Goal: Check status

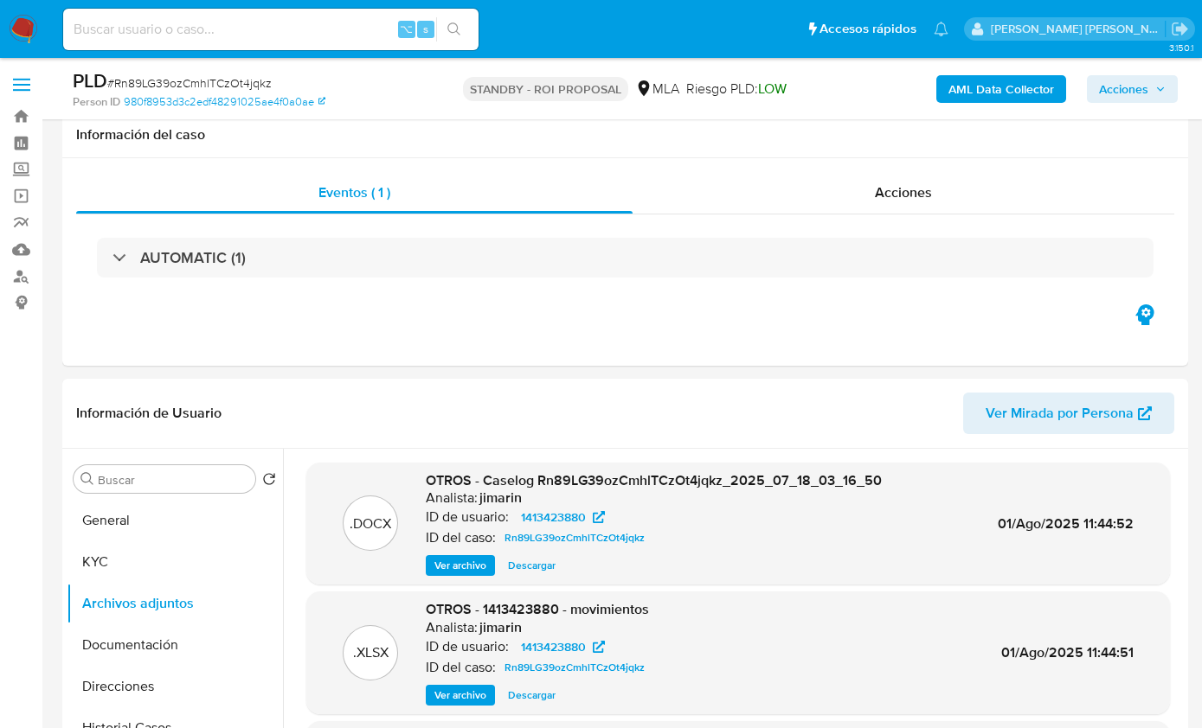
select select "10"
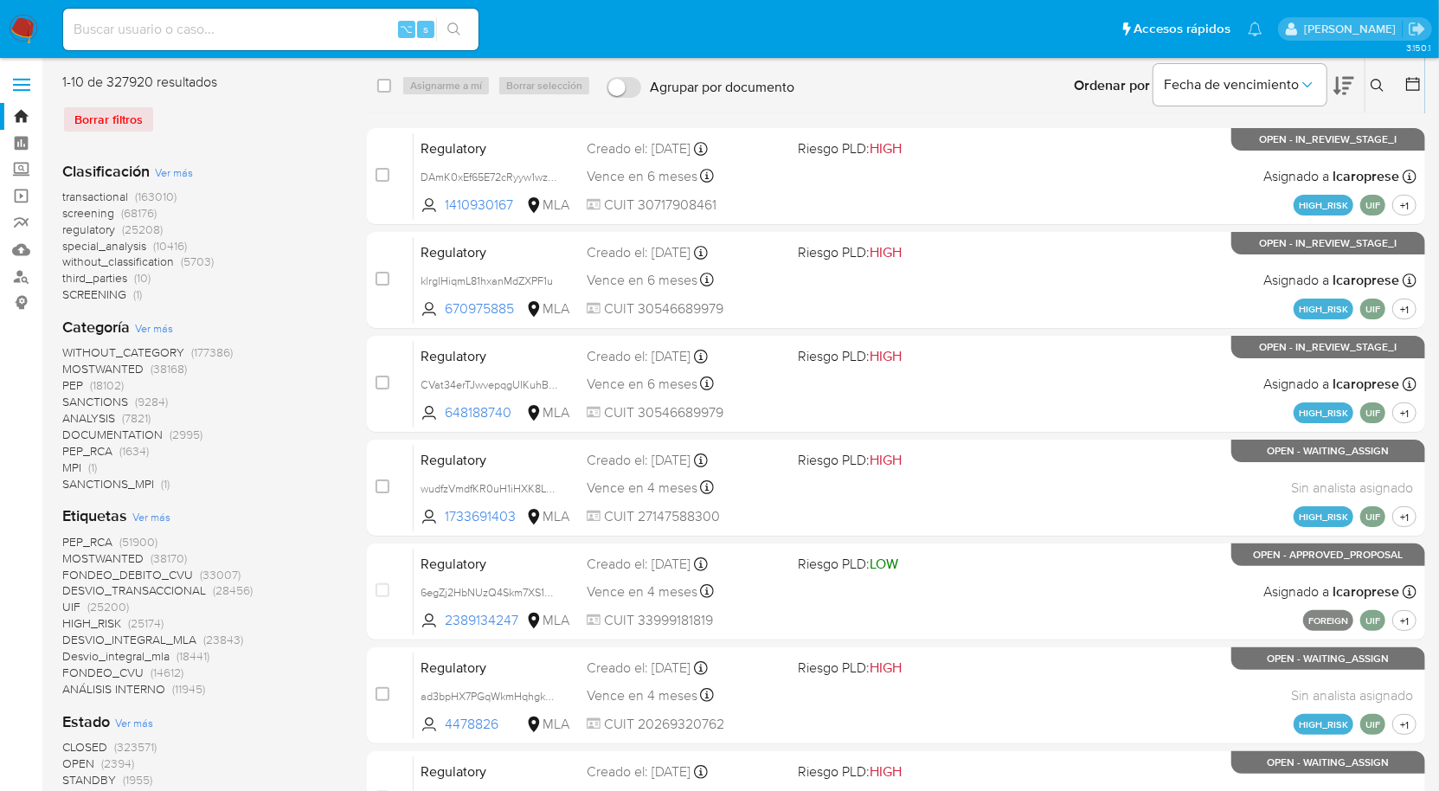
click at [1377, 80] on icon at bounding box center [1377, 86] width 14 height 14
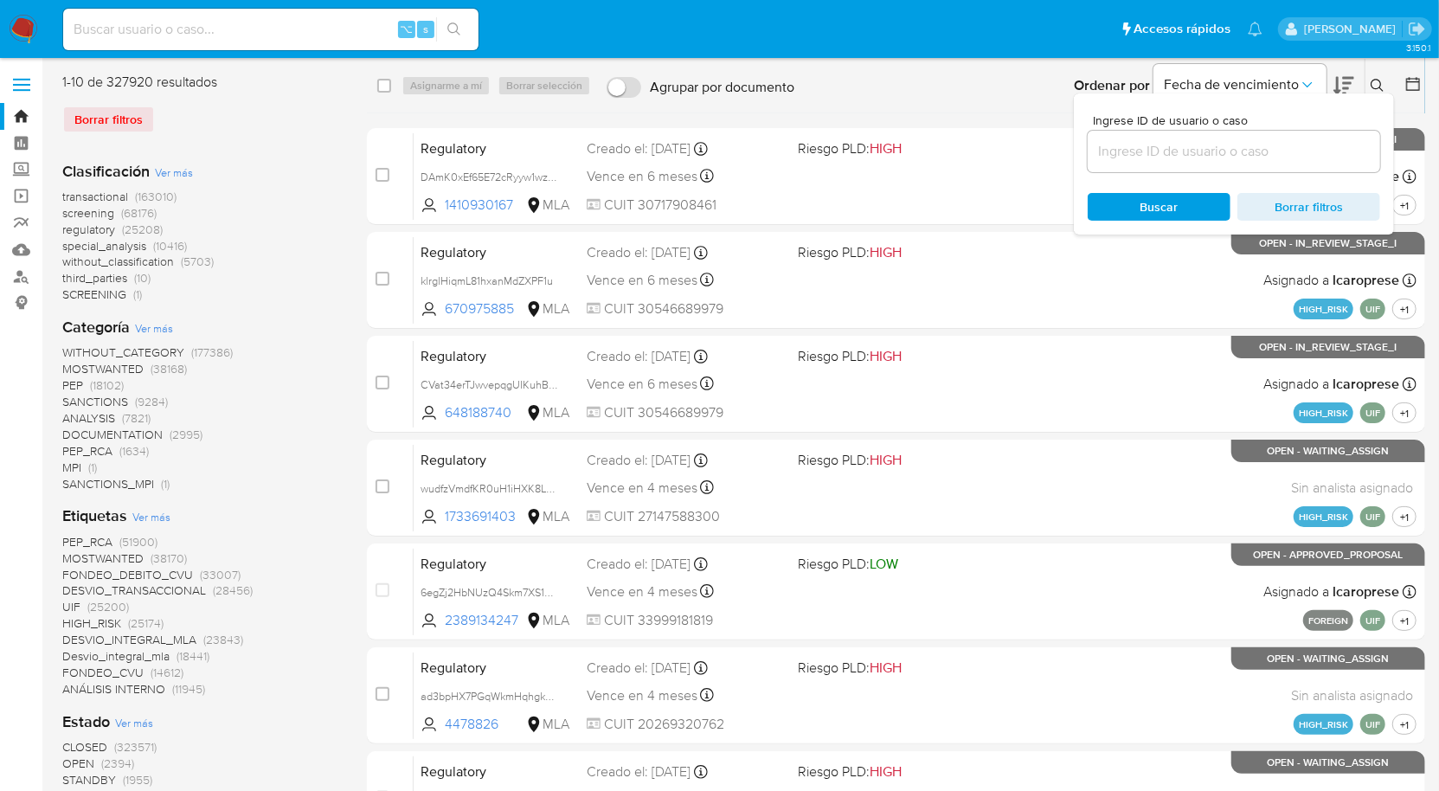
click at [1242, 144] on input at bounding box center [1233, 151] width 292 height 22
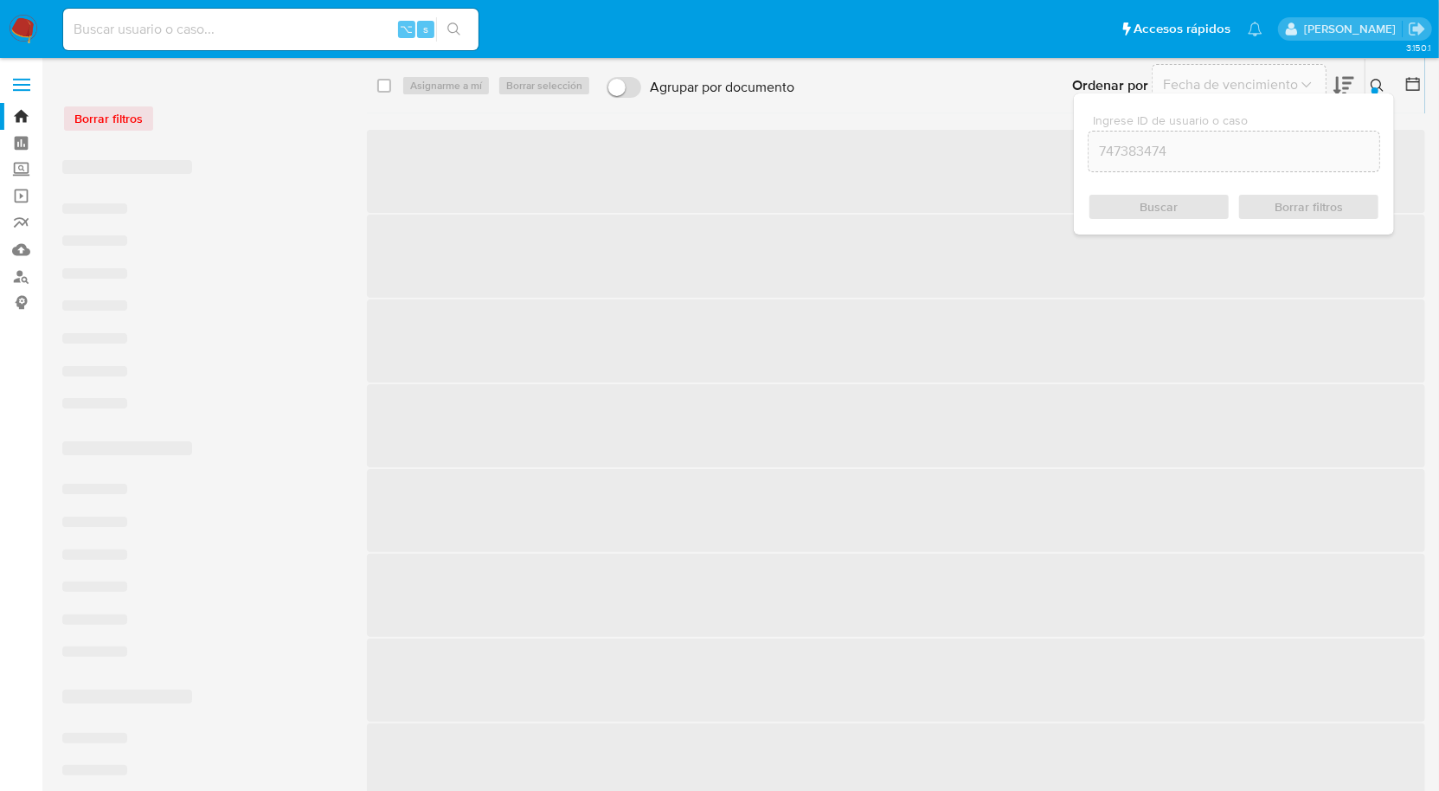
click at [1379, 87] on icon at bounding box center [1376, 85] width 13 height 13
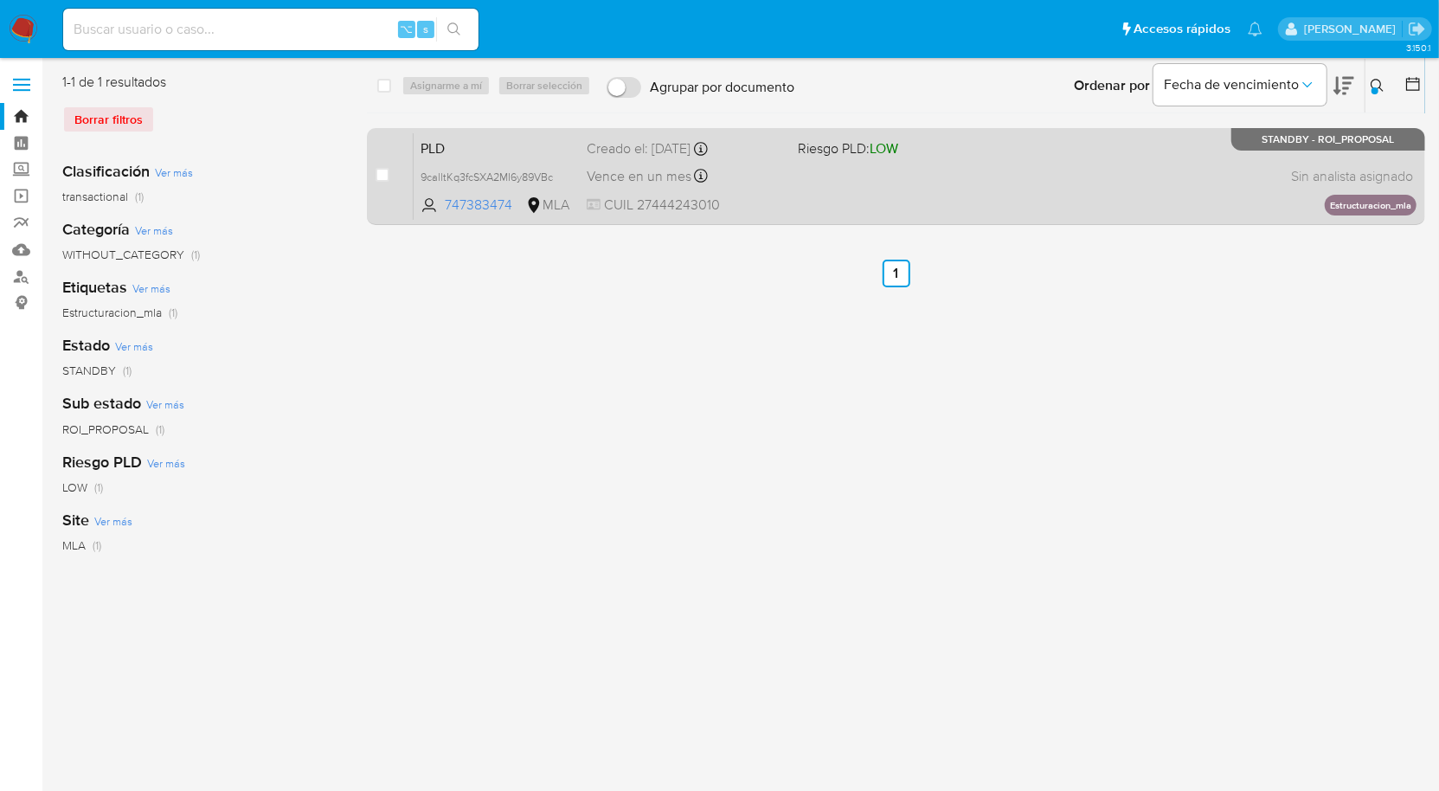
click at [1195, 146] on div "PLD 9calltKq3fcSXA2MI6y89VBc 747383474 MLA Riesgo PLD: LOW Creado el: 12/06/202…" at bounding box center [915, 175] width 1003 height 87
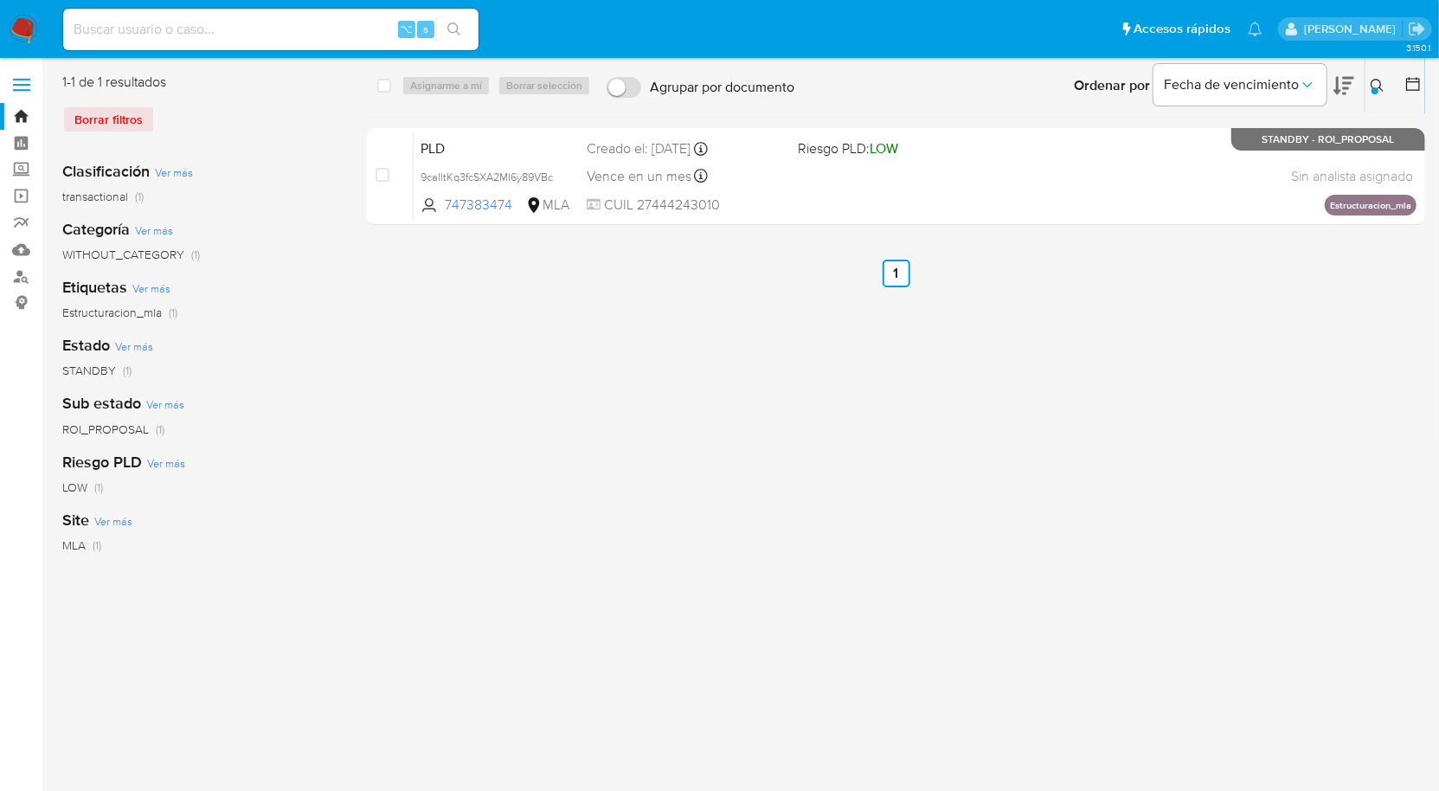
click at [1383, 85] on icon at bounding box center [1377, 86] width 14 height 14
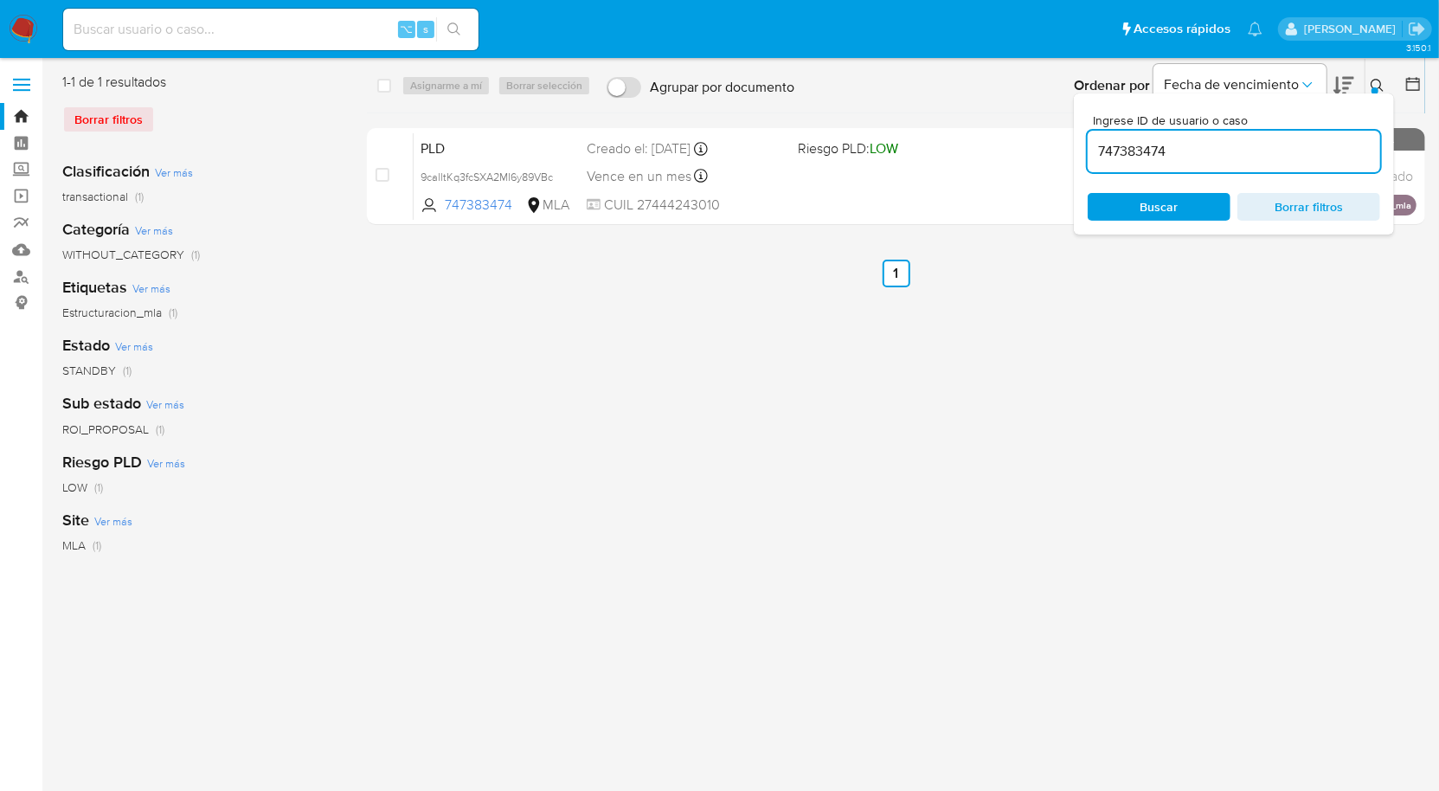
click at [1305, 143] on input "747383474" at bounding box center [1233, 151] width 292 height 22
type input "250713022"
click at [1376, 87] on icon at bounding box center [1377, 86] width 14 height 14
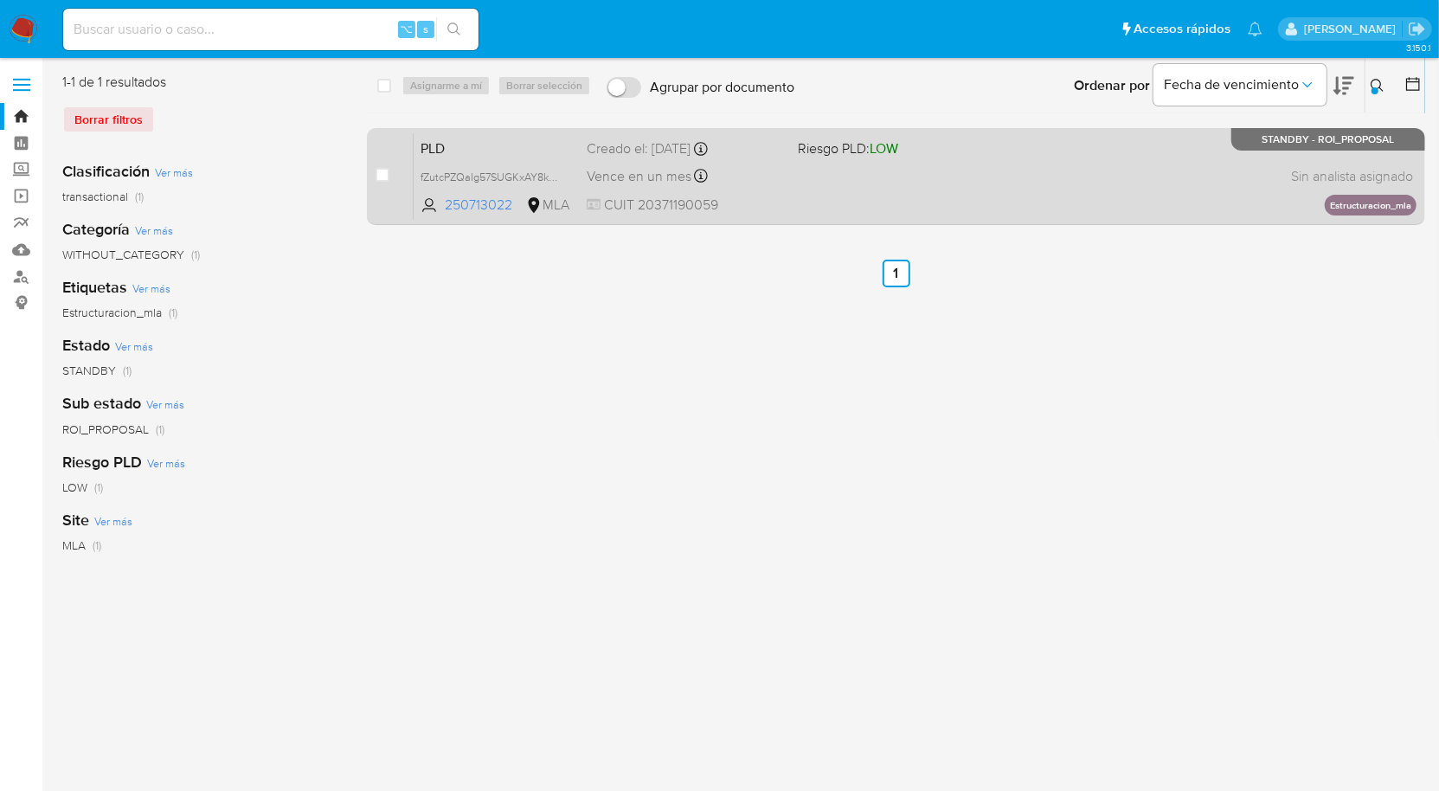
click at [1254, 192] on div "PLD fZutcPZQaIg57SUGKxAY8k2R 250713022 MLA Riesgo PLD: LOW Creado el: 12/06/202…" at bounding box center [915, 175] width 1003 height 87
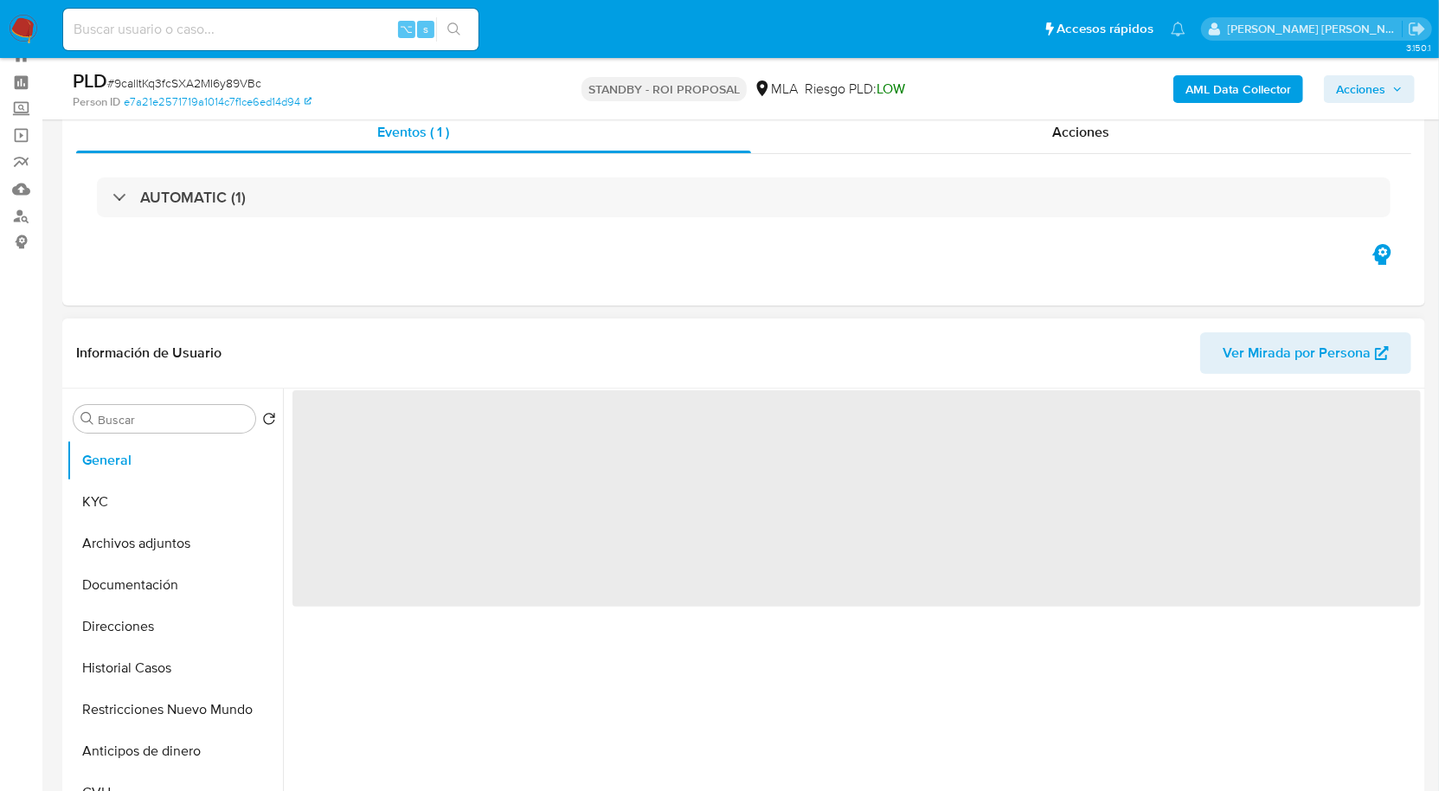
scroll to position [148, 0]
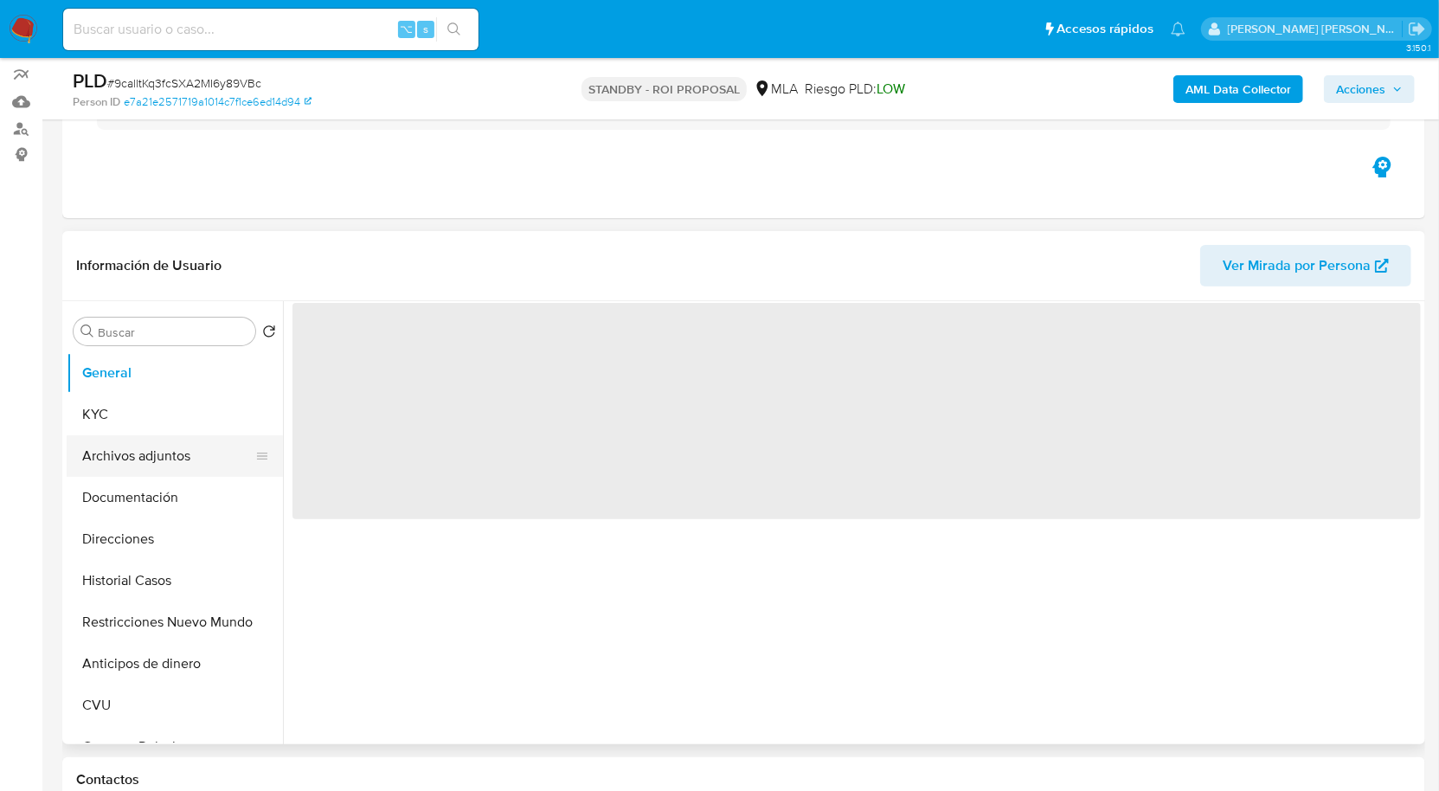
click at [144, 452] on button "Archivos adjuntos" at bounding box center [168, 456] width 202 height 42
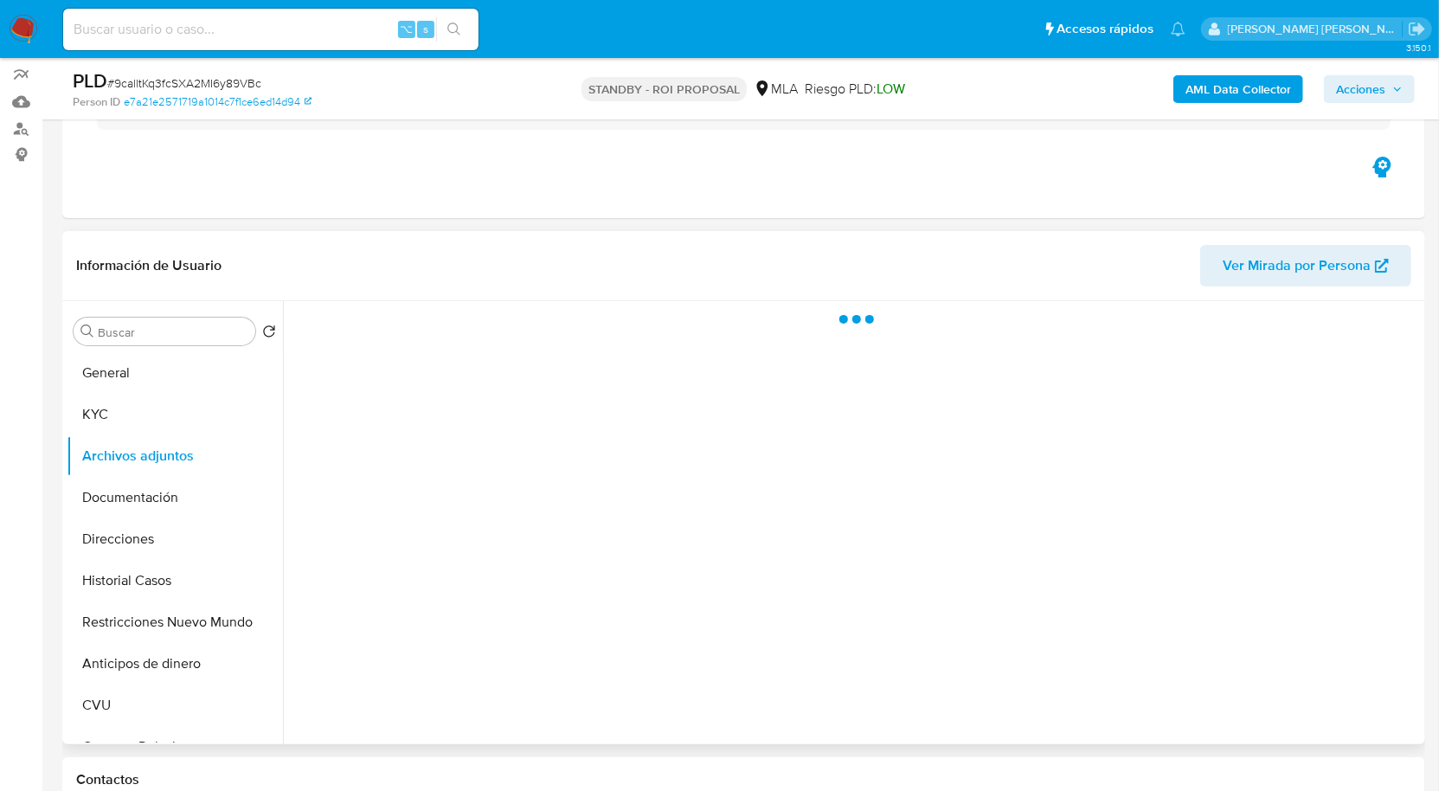
select select "10"
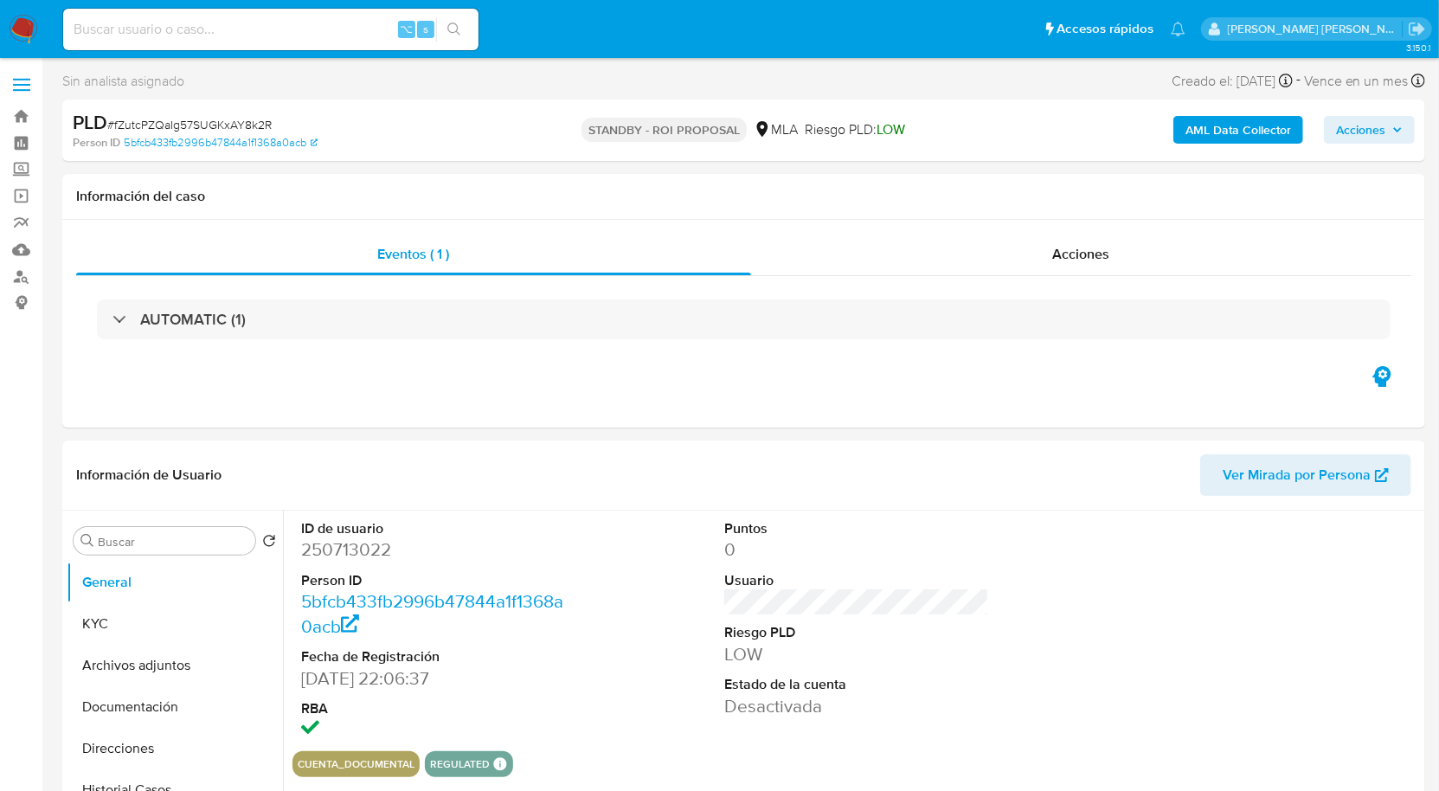
select select "10"
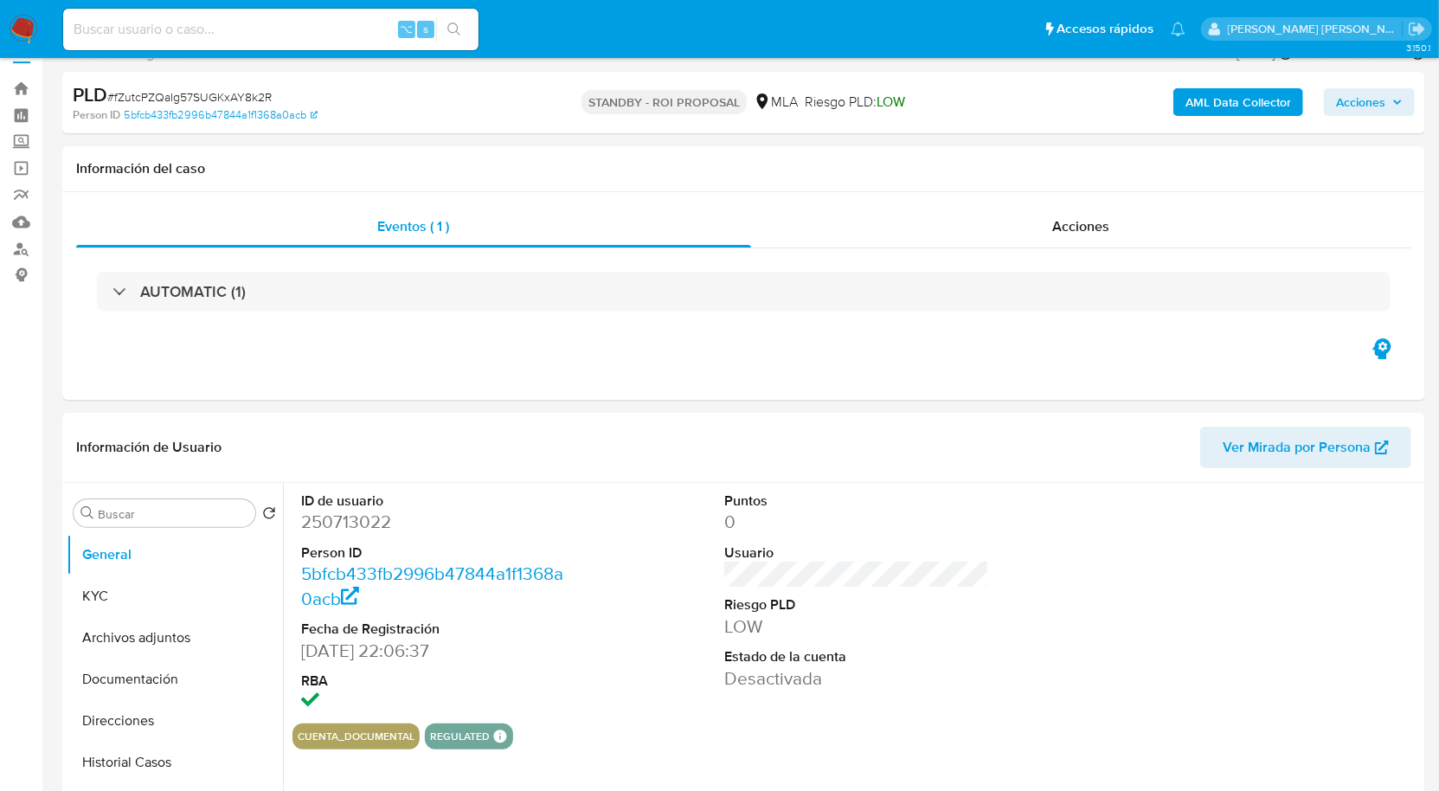
scroll to position [30, 0]
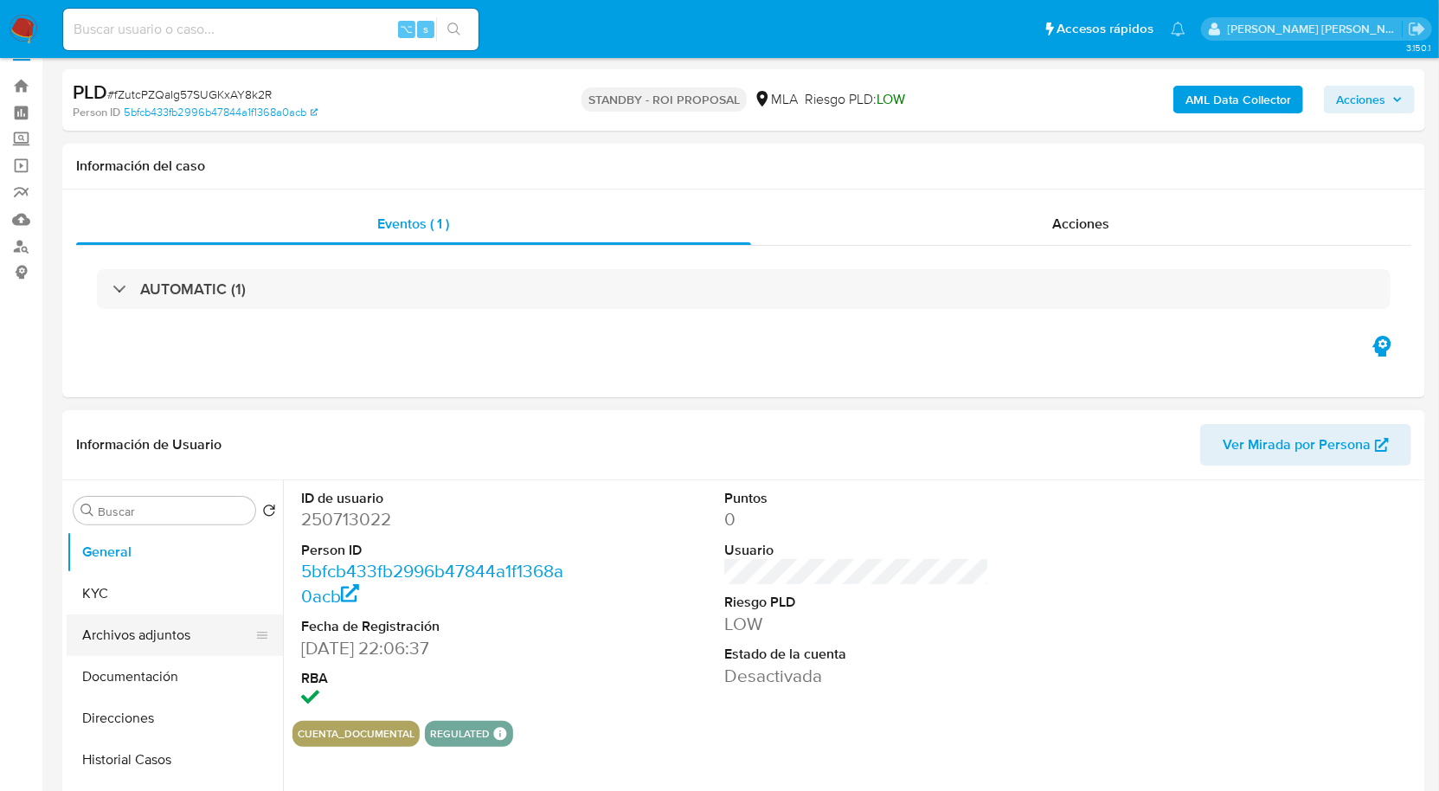
click at [150, 638] on button "Archivos adjuntos" at bounding box center [168, 635] width 202 height 42
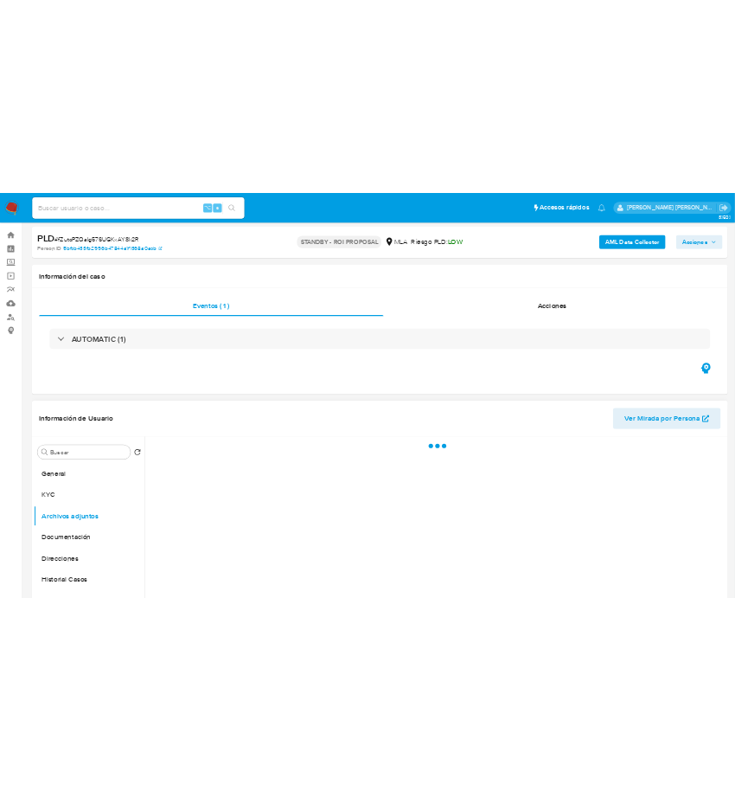
scroll to position [59, 0]
